Goal: Information Seeking & Learning: Check status

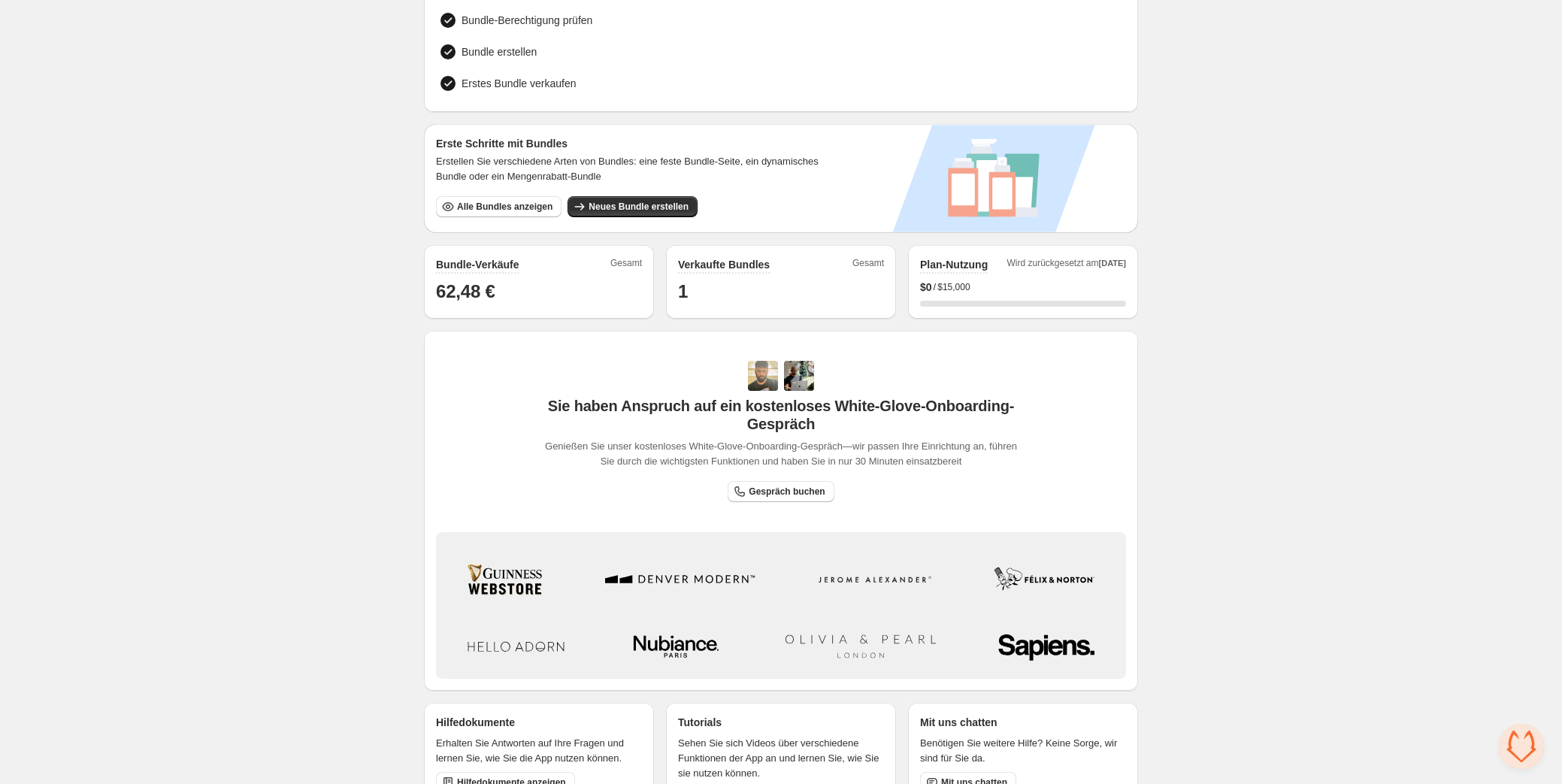
scroll to position [131, 0]
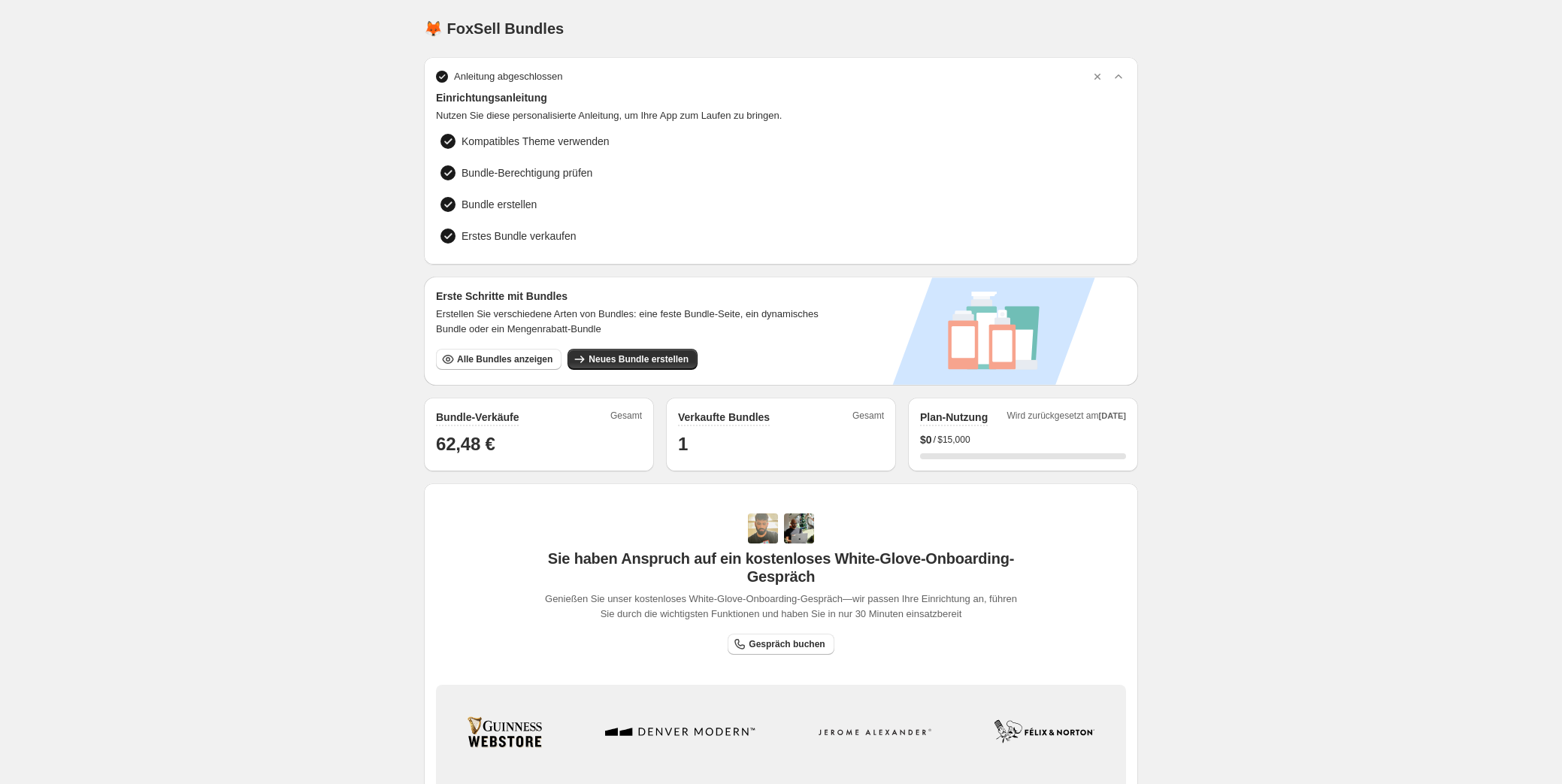
scroll to position [131, 0]
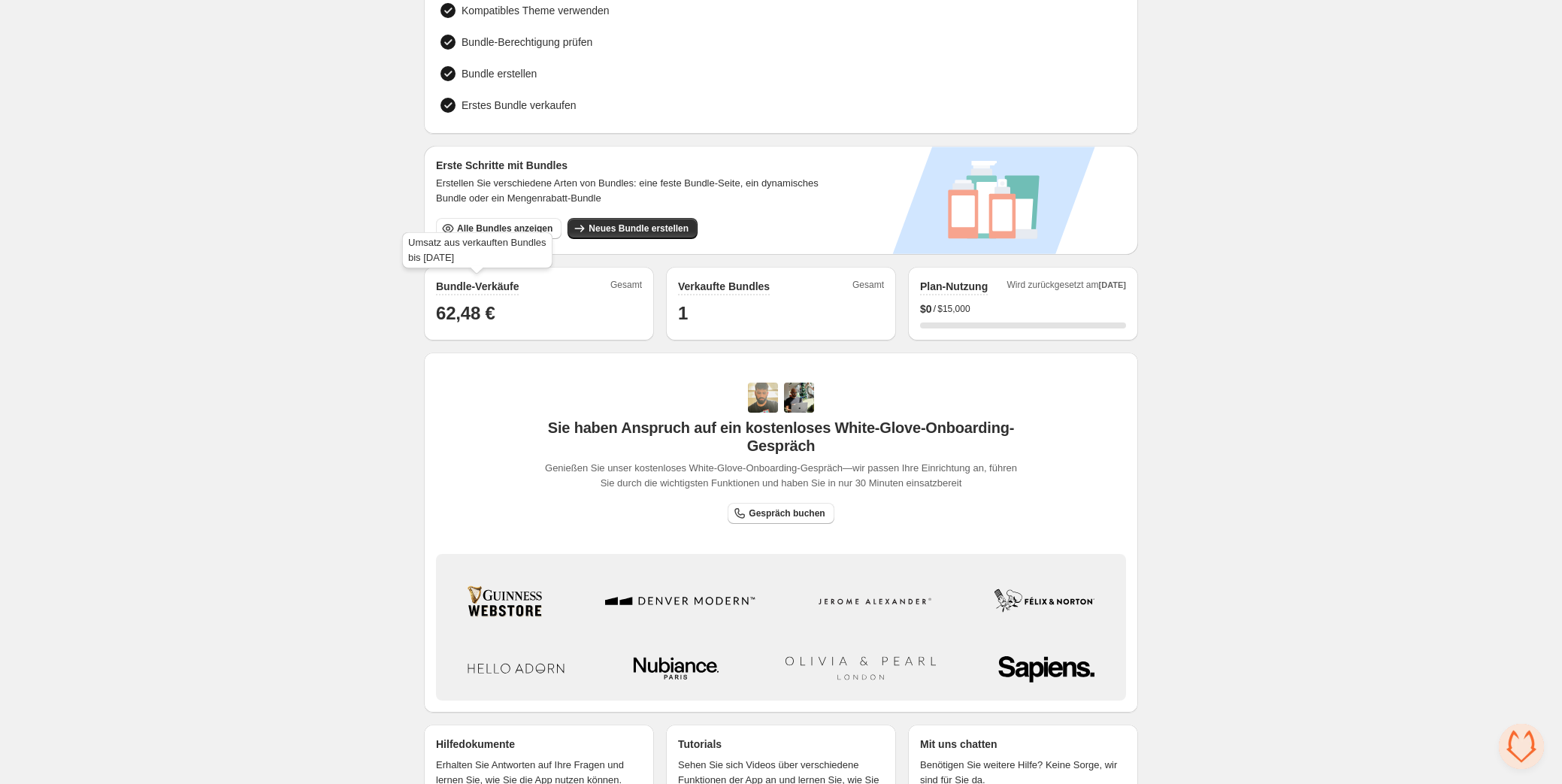
click at [477, 281] on h2 "Bundle-Verkäufe" at bounding box center [477, 286] width 83 height 15
click at [620, 280] on span "Gesamt" at bounding box center [626, 287] width 32 height 16
click at [470, 315] on h1 "62,48 €" at bounding box center [538, 313] width 206 height 24
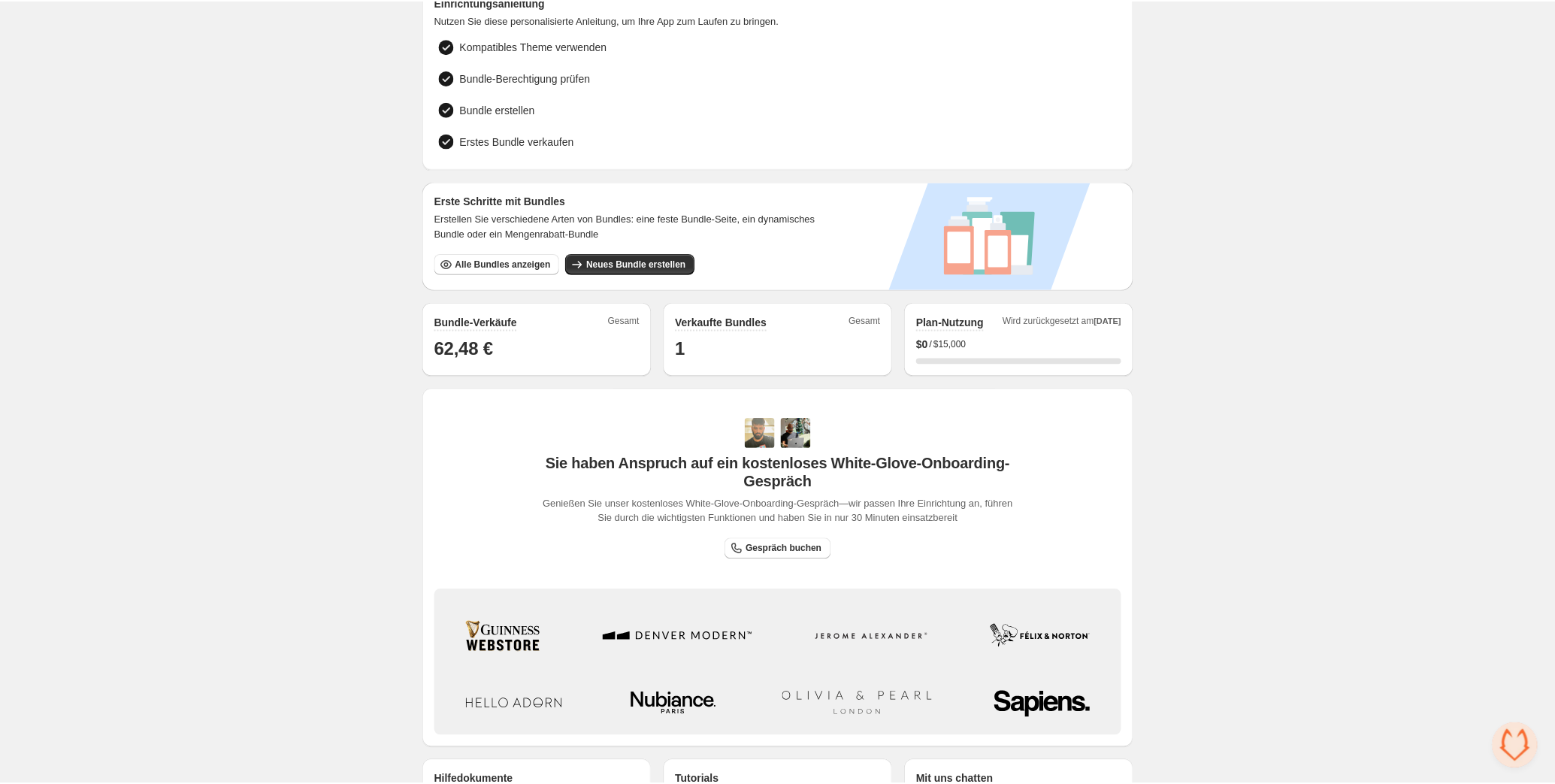
scroll to position [199, 0]
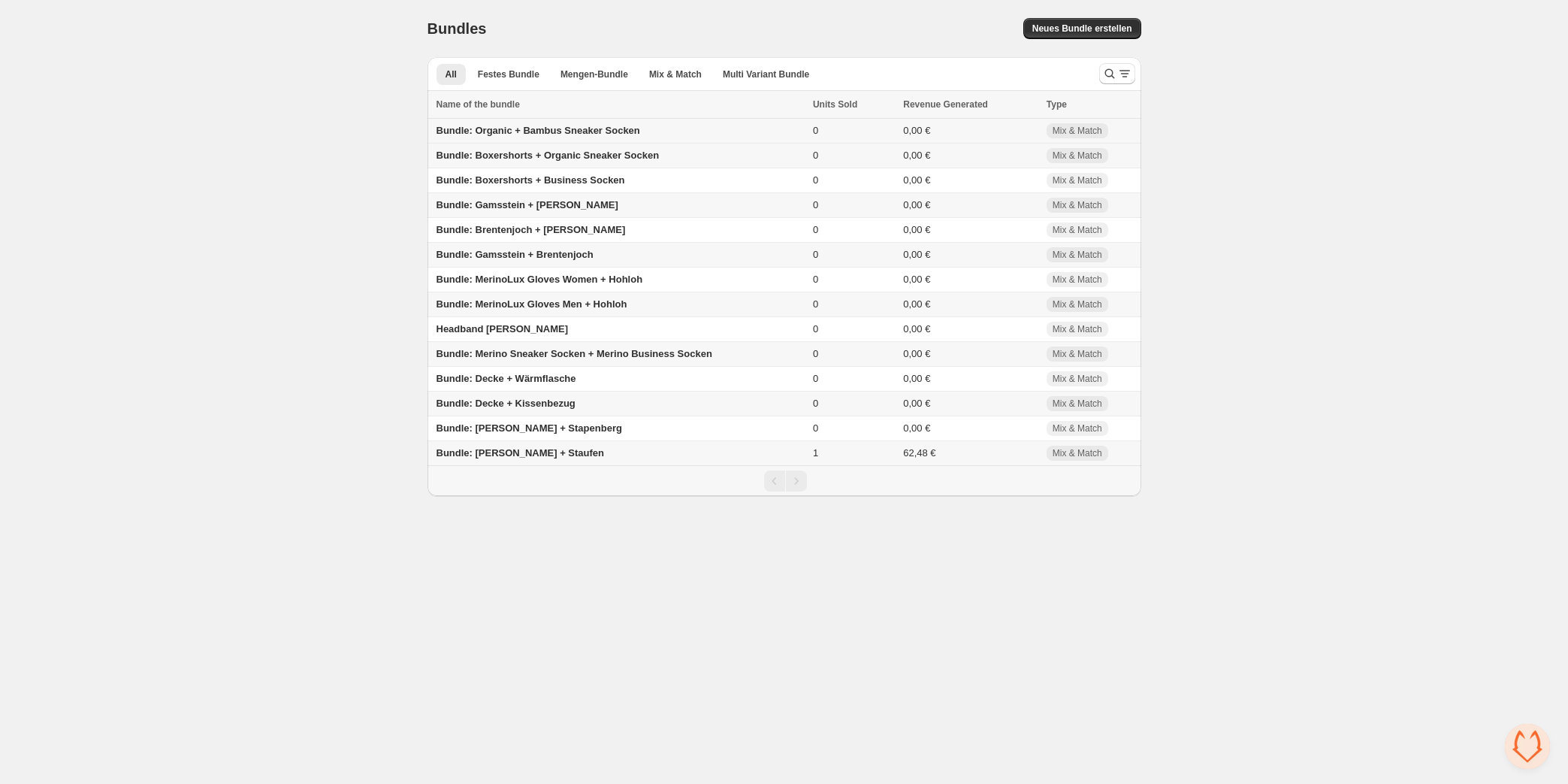
click at [565, 131] on span "Bundle: Organic + Bambus Sneaker Socken" at bounding box center [538, 130] width 204 height 11
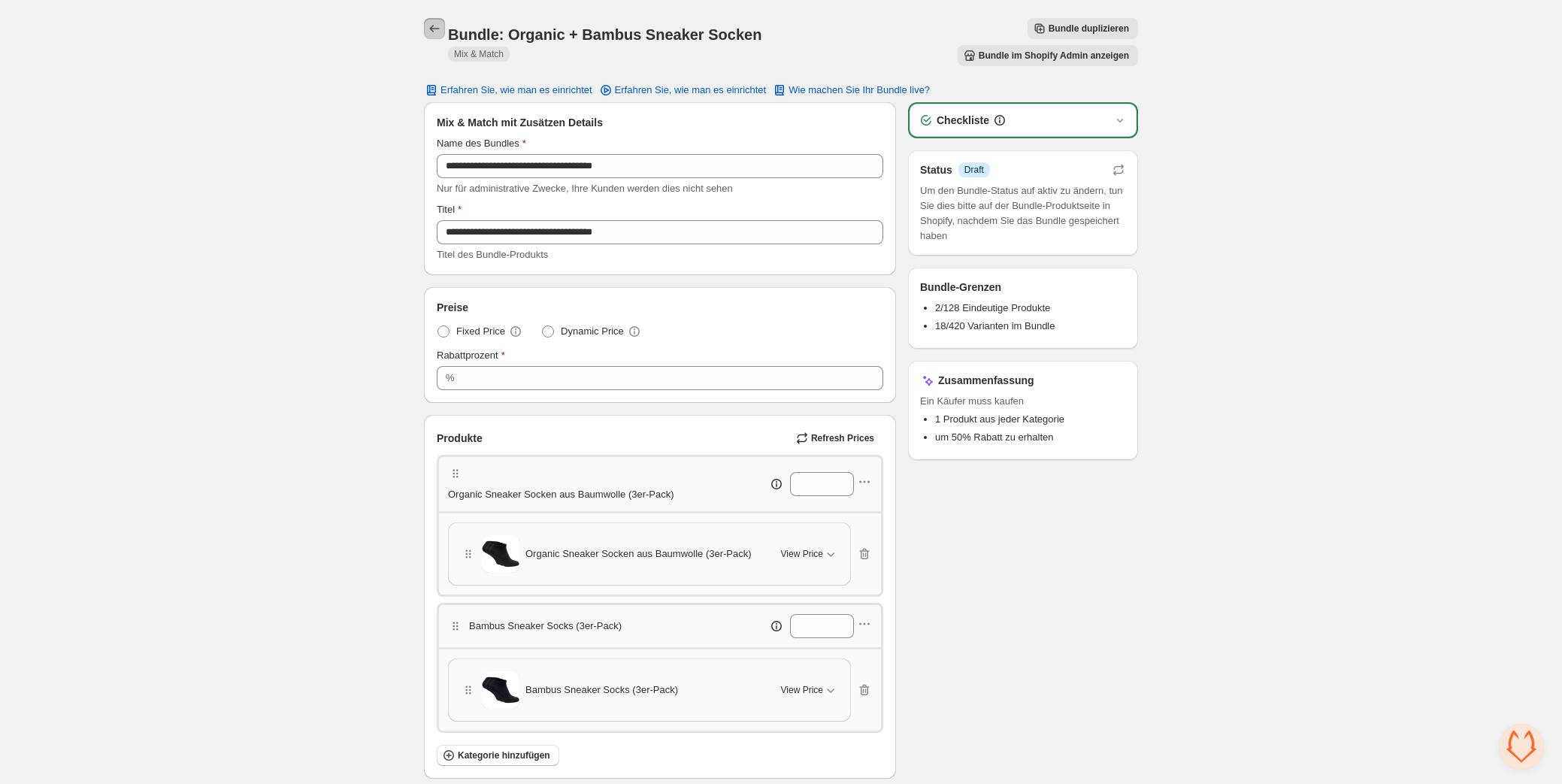
click at [440, 29] on icon "Back" at bounding box center [434, 29] width 15 height 15
